Goal: Information Seeking & Learning: Learn about a topic

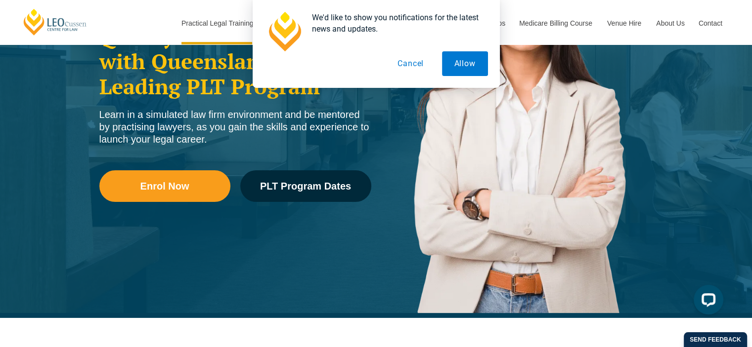
click at [416, 62] on button "Cancel" at bounding box center [410, 63] width 51 height 25
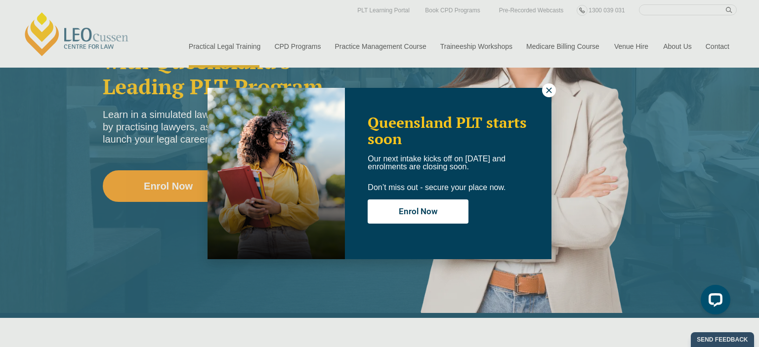
click at [751, 26] on div "Queensland PLT starts soon Our next intake kicks off on [DATE] and enrolments a…" at bounding box center [379, 173] width 759 height 347
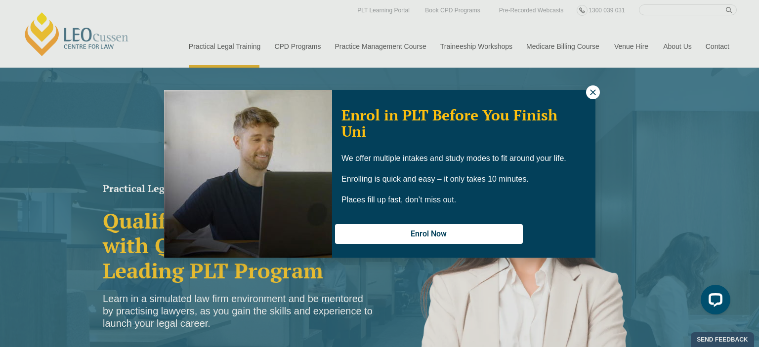
click at [591, 91] on icon at bounding box center [592, 91] width 5 height 5
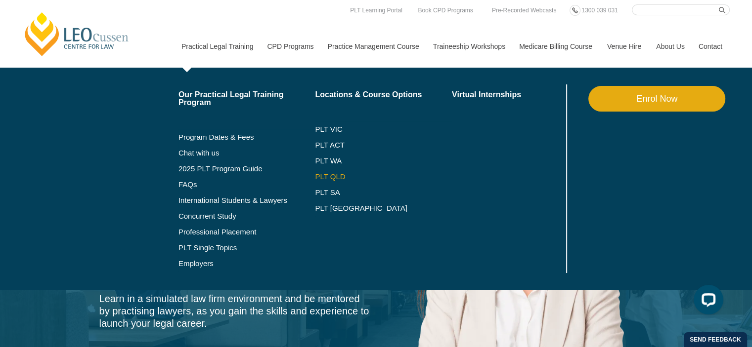
click at [331, 177] on link "PLT QLD" at bounding box center [383, 177] width 137 height 8
